Goal: Find specific page/section: Find specific page/section

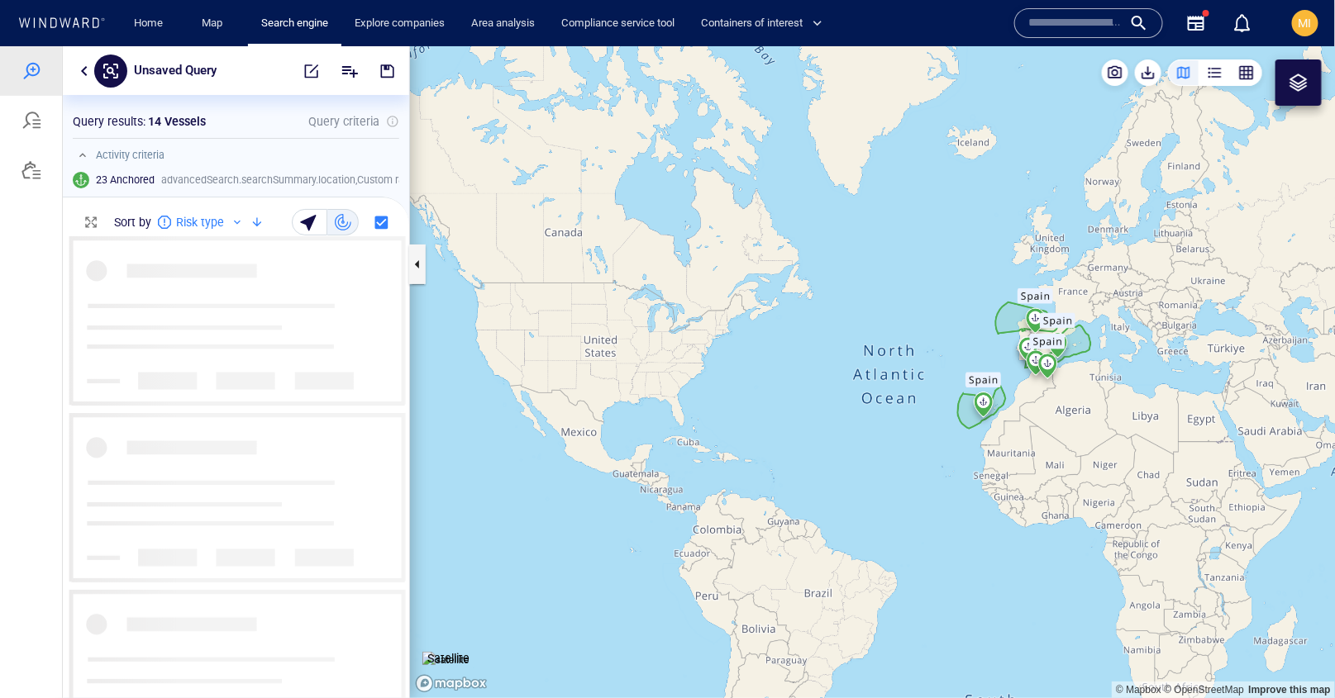
scroll to position [461, 346]
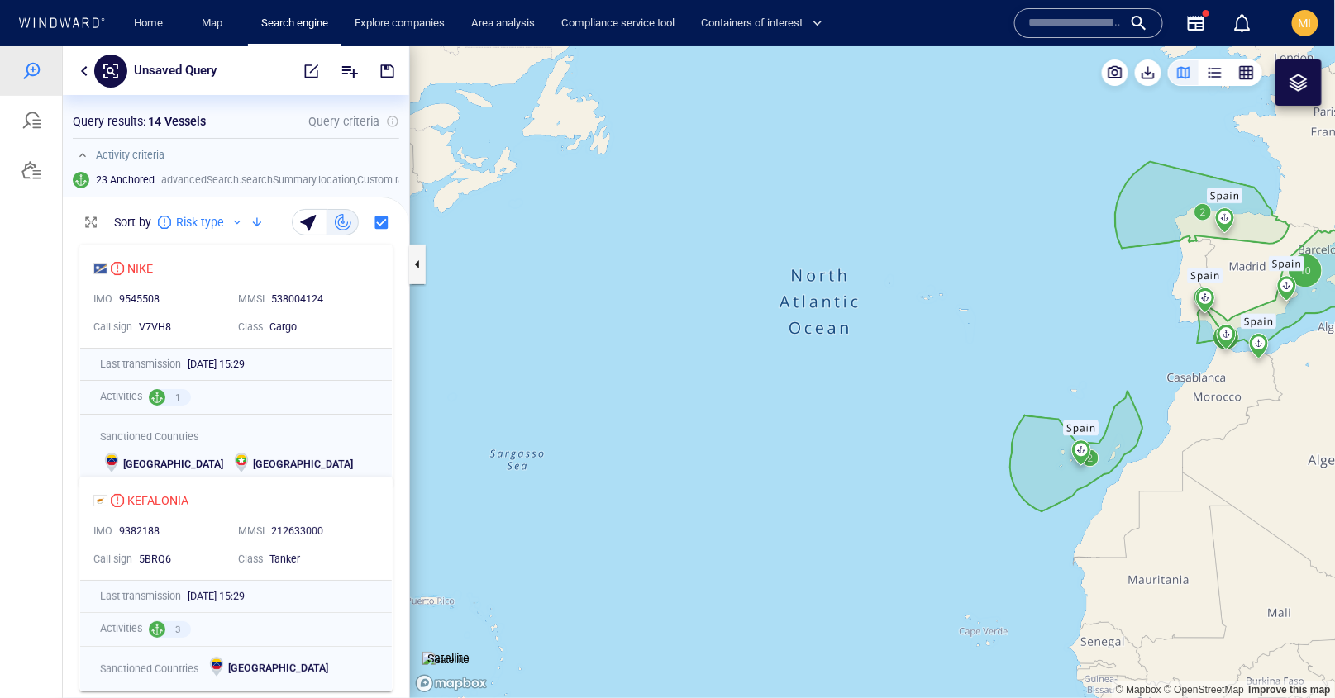
drag, startPoint x: 1066, startPoint y: 363, endPoint x: 848, endPoint y: 328, distance: 220.2
click at [848, 328] on canvas "Map" at bounding box center [873, 371] width 926 height 652
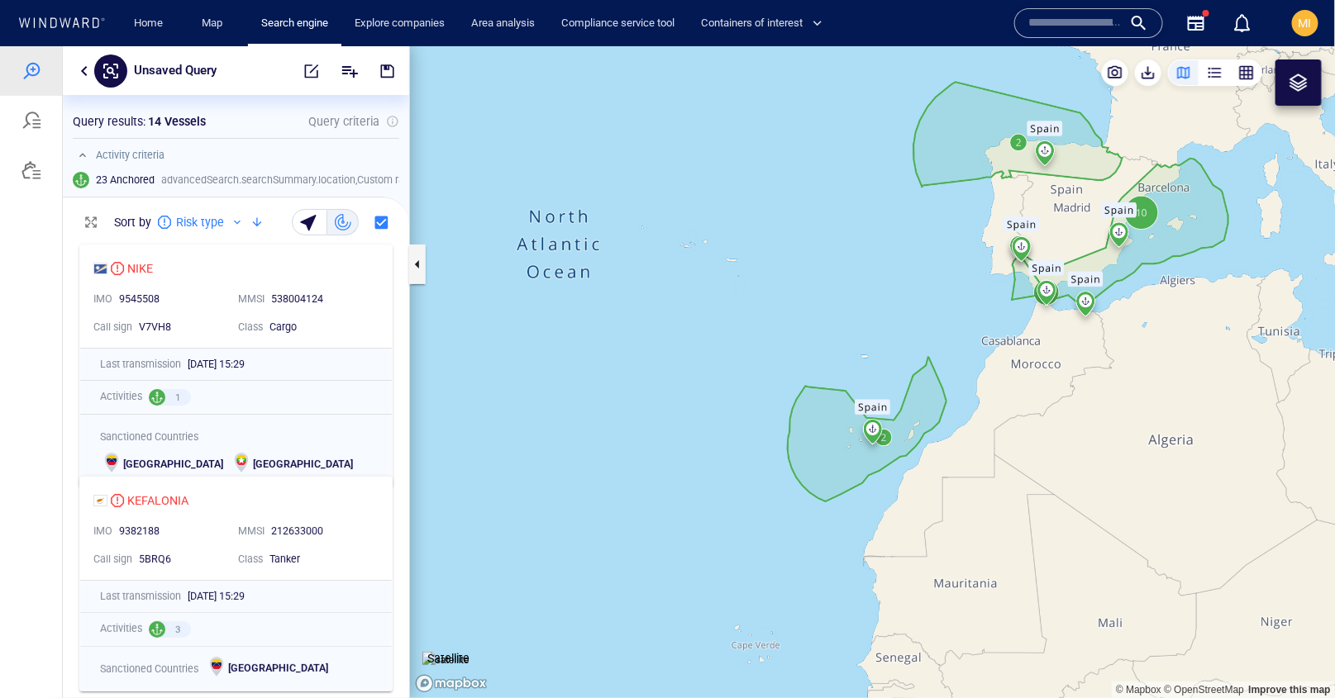
click at [1067, 25] on input "text" at bounding box center [1075, 23] width 94 height 25
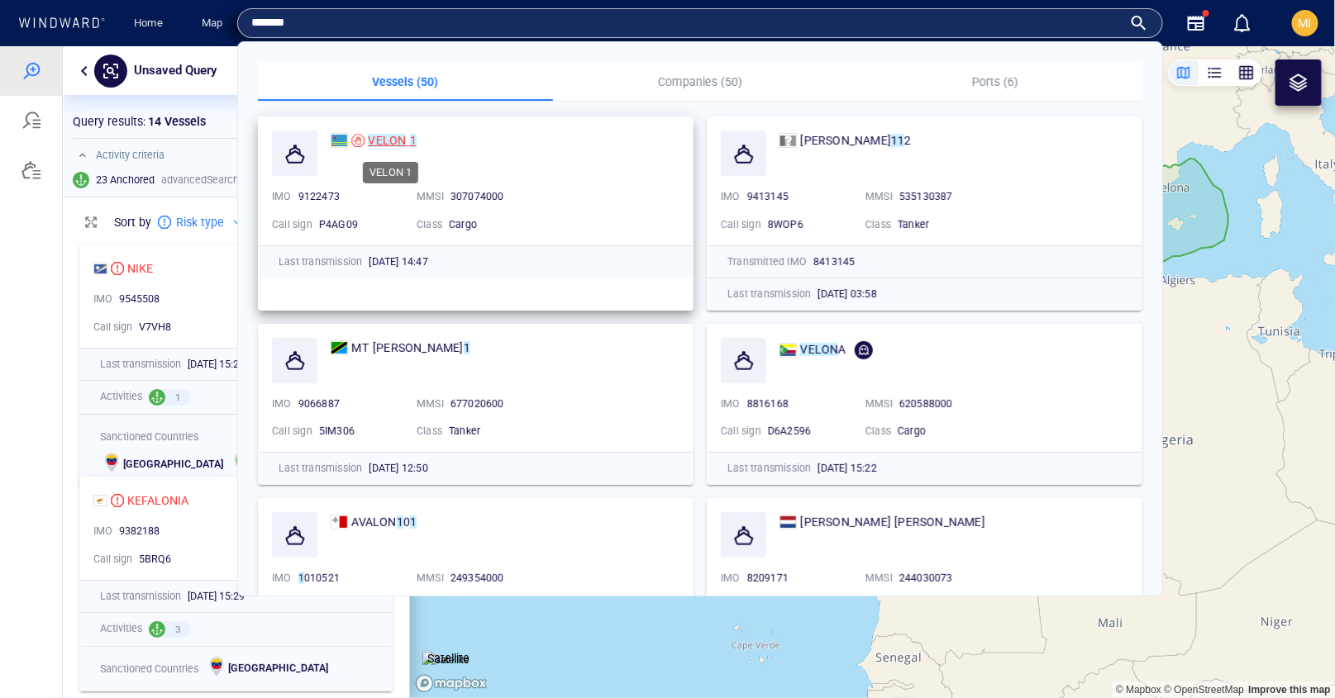
type input "*******"
click at [394, 138] on mark "VELON" at bounding box center [387, 140] width 38 height 13
